Goal: Information Seeking & Learning: Learn about a topic

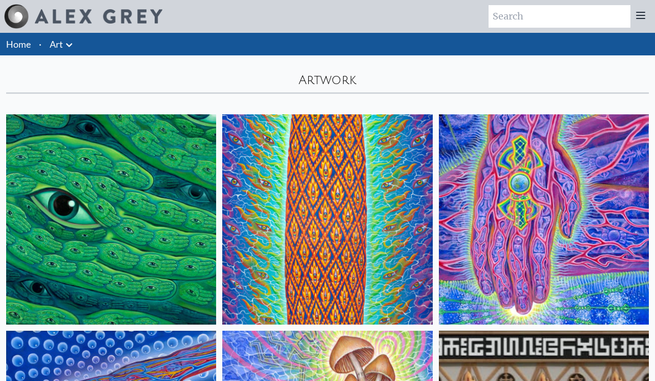
scroll to position [307, 0]
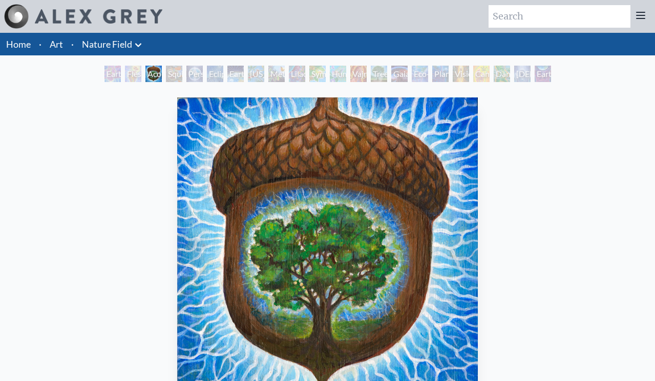
click at [230, 70] on div "Earth Energies" at bounding box center [236, 74] width 16 height 16
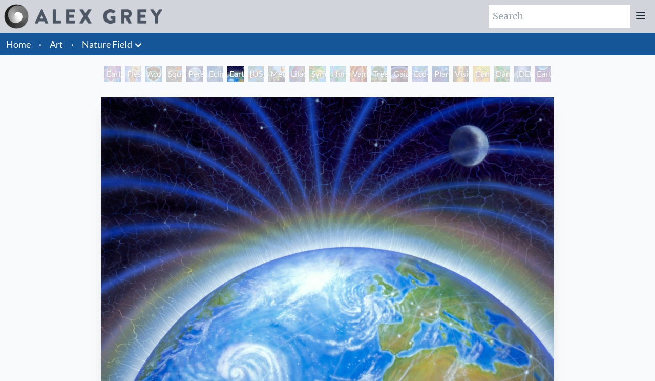
click at [315, 73] on div "Symbiosis: Gall Wasp & Oak Tree" at bounding box center [318, 74] width 16 height 16
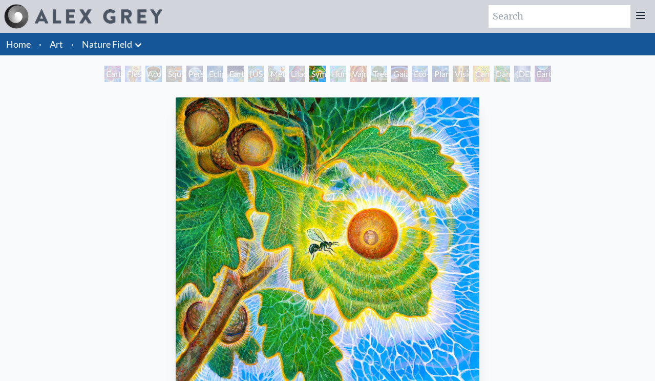
click at [387, 70] on div "Tree & Person" at bounding box center [379, 74] width 16 height 16
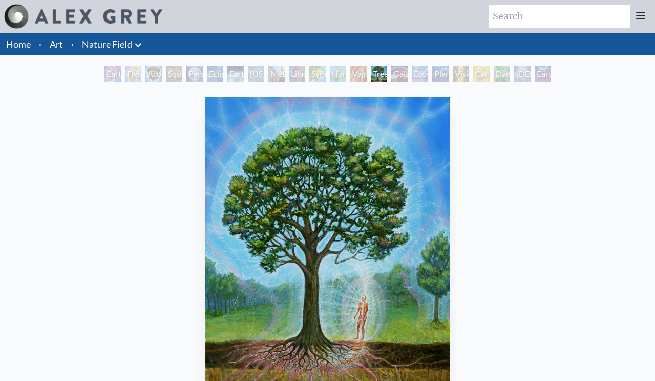
click at [486, 73] on div "Cannabis Mudra" at bounding box center [482, 74] width 16 height 16
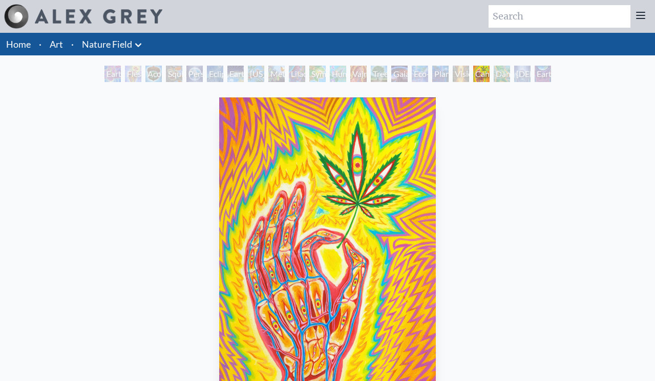
click at [527, 74] on div "Baptism in the Ocean of Awareness" at bounding box center [523, 74] width 16 height 16
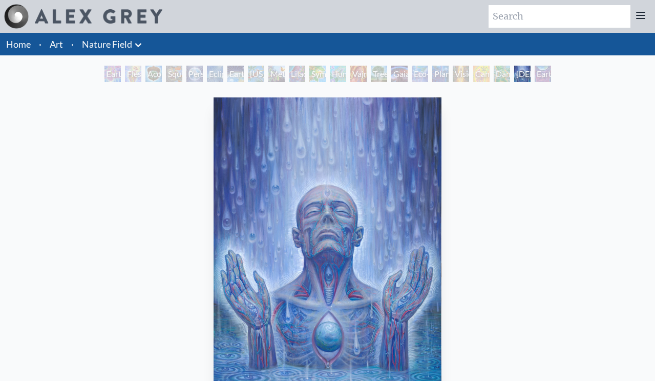
click at [121, 74] on div "Earth Witness" at bounding box center [113, 74] width 16 height 16
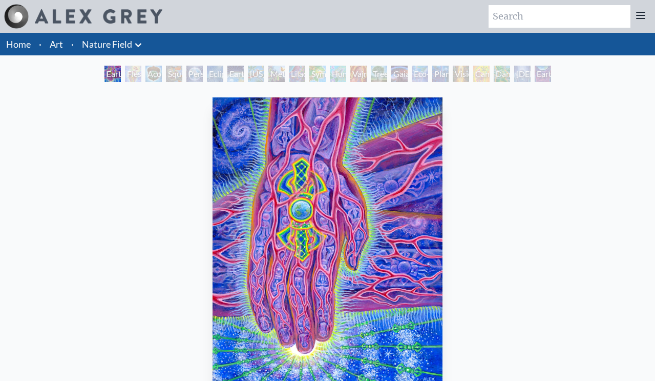
click at [146, 71] on div "Acorn Dream" at bounding box center [154, 74] width 16 height 16
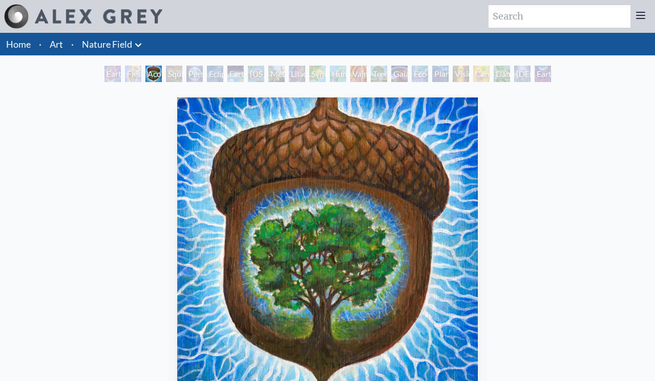
click at [197, 74] on div "Person Planet" at bounding box center [195, 74] width 16 height 16
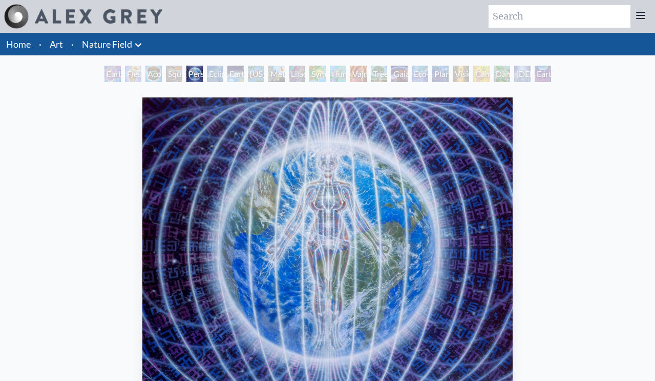
click at [59, 44] on link "Art" at bounding box center [56, 44] width 13 height 14
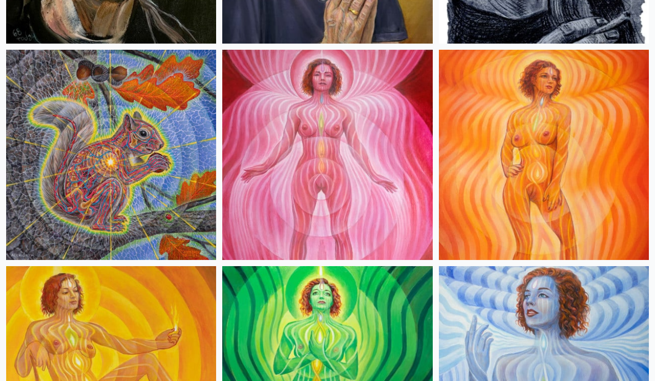
scroll to position [1179, 0]
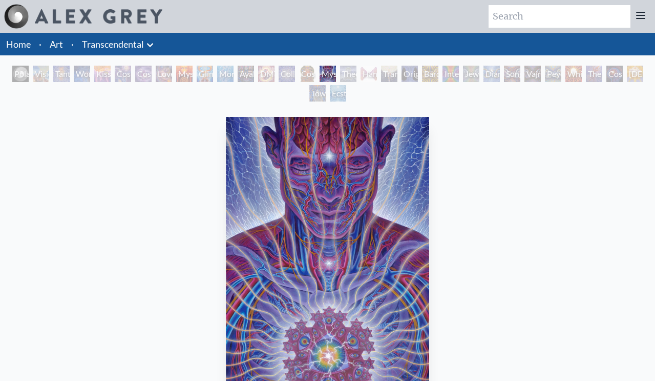
click at [287, 75] on div "Collective Vision" at bounding box center [287, 74] width 16 height 16
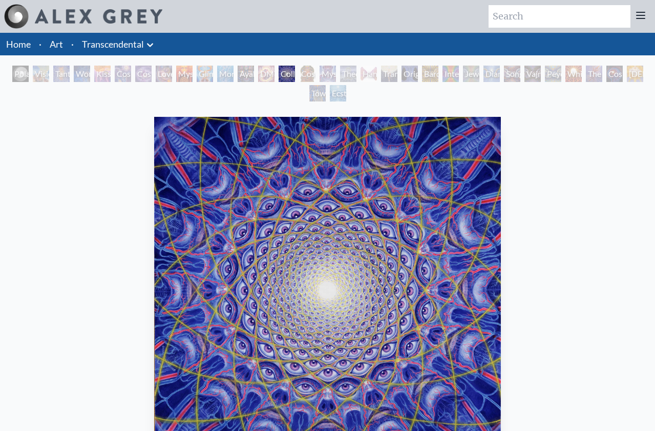
click at [336, 275] on img "14 / 33" at bounding box center [327, 289] width 347 height 345
click at [457, 74] on div "Interbeing" at bounding box center [451, 74] width 16 height 16
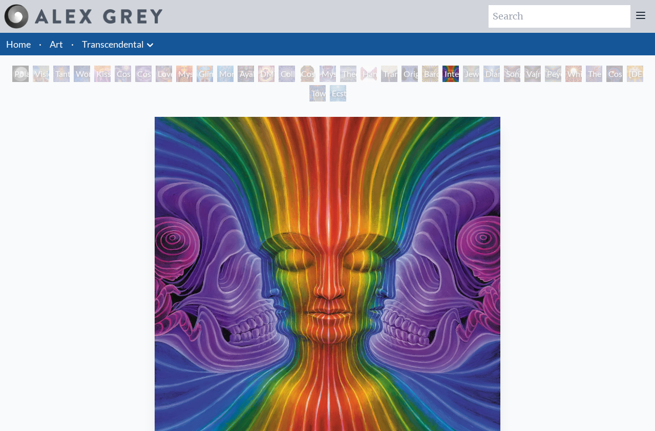
click at [500, 70] on div "Diamond Being" at bounding box center [492, 74] width 16 height 16
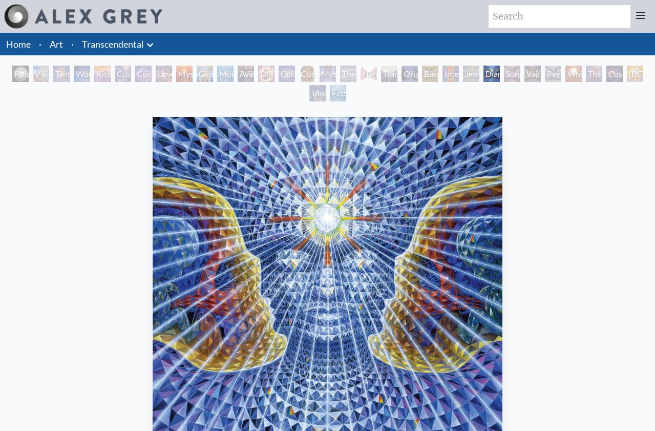
click at [152, 44] on icon at bounding box center [150, 45] width 6 height 4
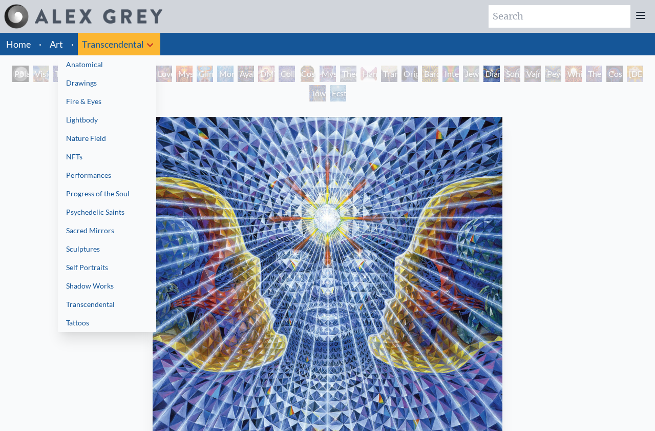
click at [112, 119] on link "Lightbody" at bounding box center [107, 120] width 98 height 18
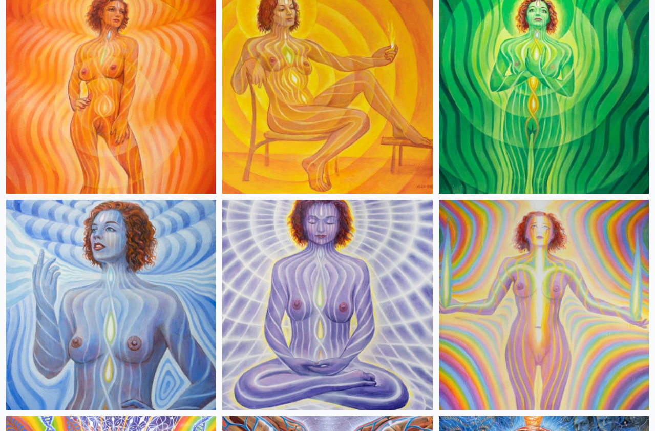
scroll to position [359, 0]
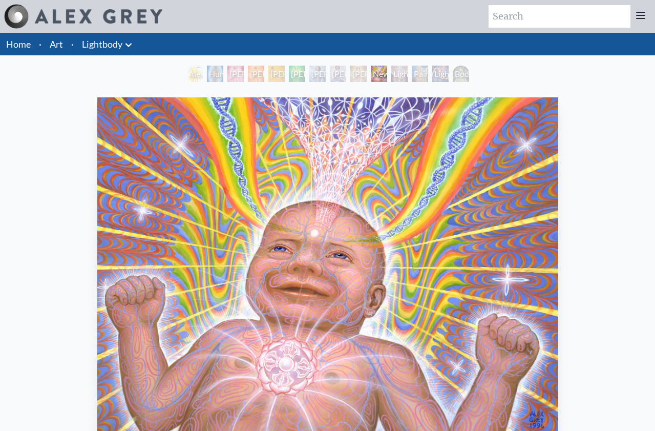
click at [128, 45] on icon at bounding box center [129, 45] width 6 height 4
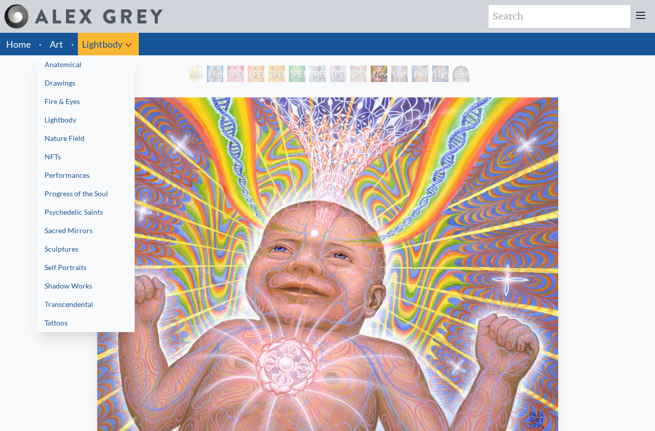
click at [81, 64] on link "Anatomical" at bounding box center [85, 64] width 98 height 18
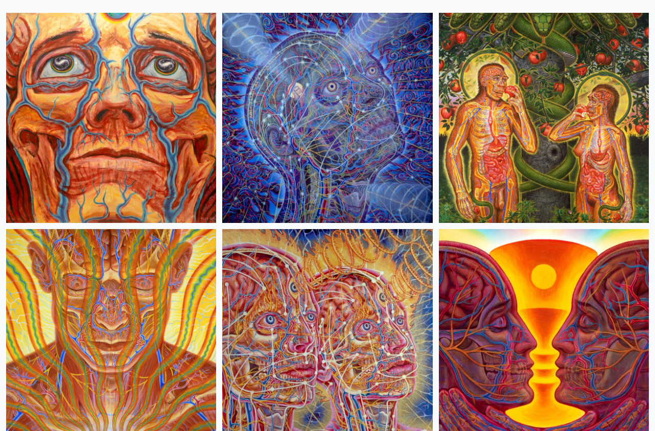
scroll to position [102, 0]
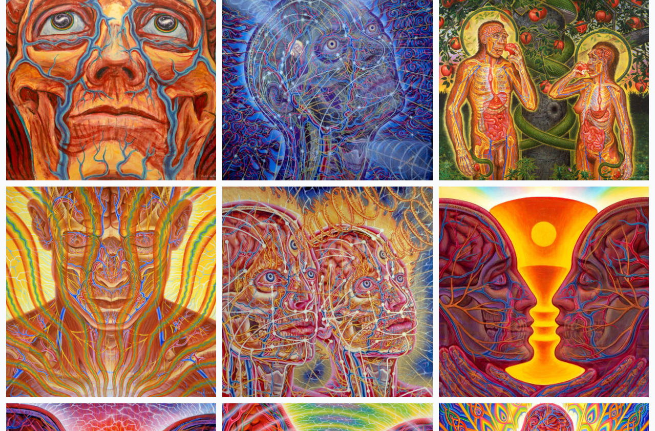
scroll to position [205, 0]
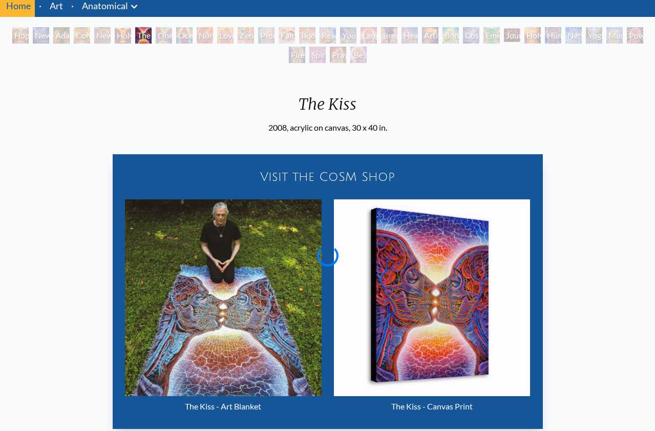
scroll to position [102, 0]
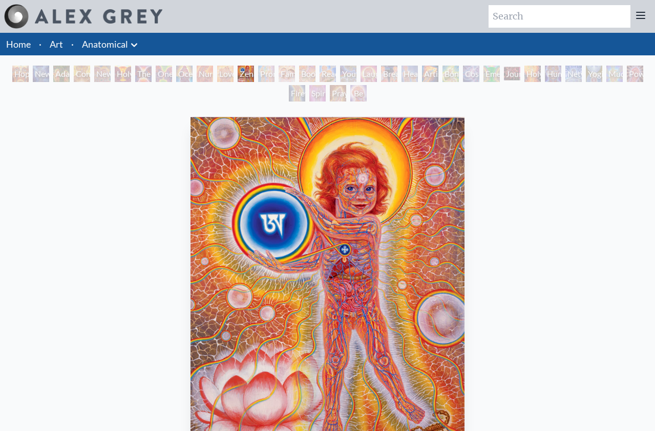
click at [279, 72] on div "Family" at bounding box center [287, 74] width 16 height 16
